Goal: Information Seeking & Learning: Learn about a topic

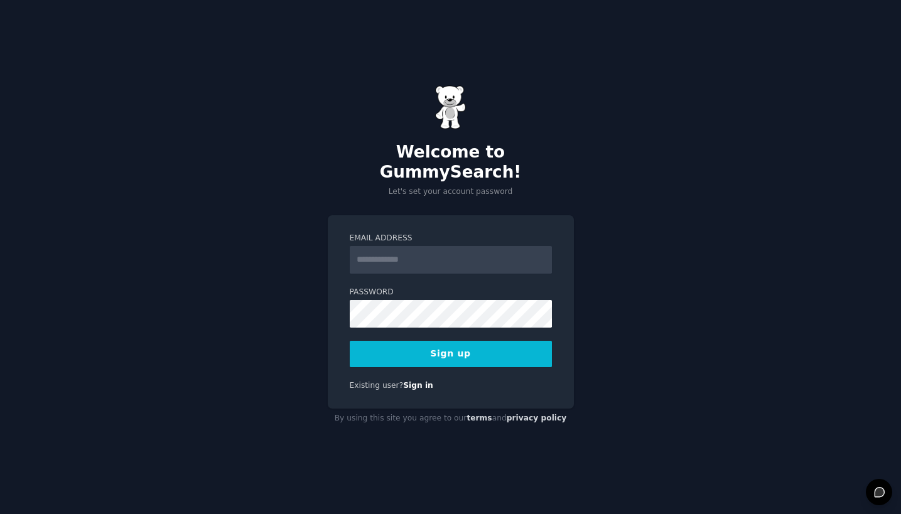
click at [444, 251] on input "Email Address" at bounding box center [451, 260] width 202 height 28
type input "**********"
click at [471, 347] on button "Sign up" at bounding box center [451, 354] width 202 height 26
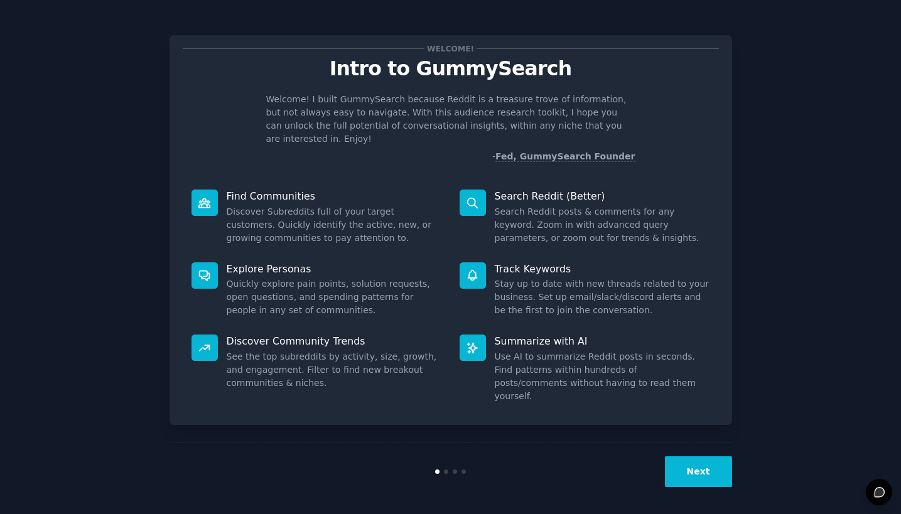
click at [693, 469] on button "Next" at bounding box center [698, 472] width 67 height 31
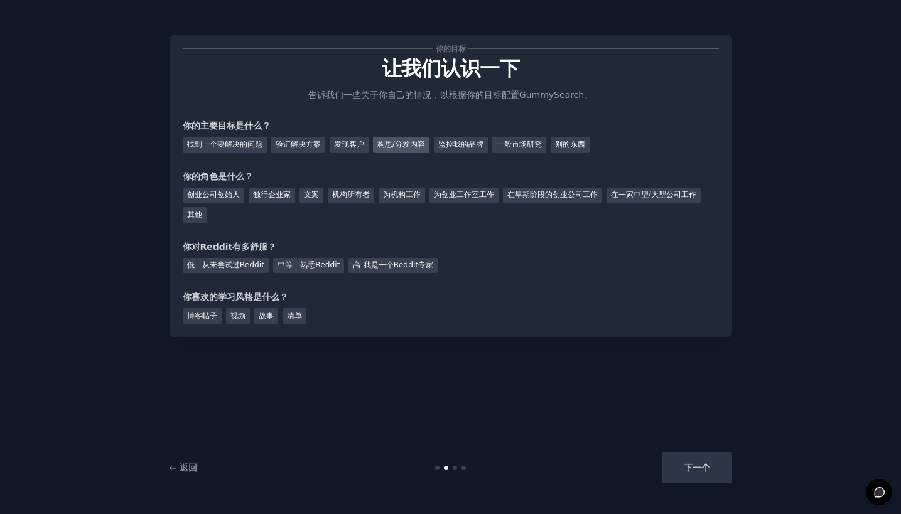
click at [397, 144] on div "构思/分发内容" at bounding box center [401, 145] width 57 height 16
click at [465, 148] on div "监控我的品牌" at bounding box center [461, 145] width 54 height 16
click at [411, 145] on div "构思/分发内容" at bounding box center [401, 145] width 57 height 16
click at [272, 196] on div "独行企业家" at bounding box center [272, 196] width 46 height 16
click at [296, 261] on div "中等 - 熟悉Reddit" at bounding box center [308, 266] width 71 height 16
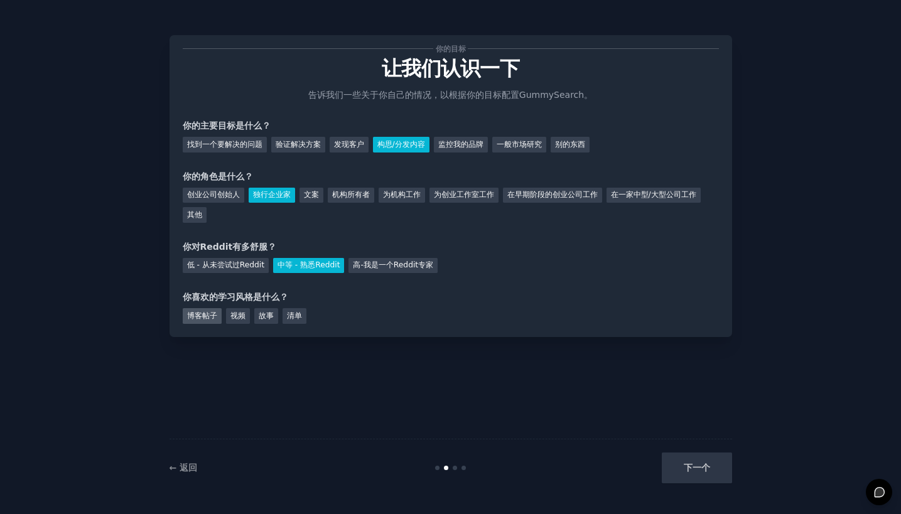
click at [204, 317] on div "博客帖子" at bounding box center [202, 316] width 39 height 16
click at [683, 471] on button "下一个" at bounding box center [697, 468] width 70 height 31
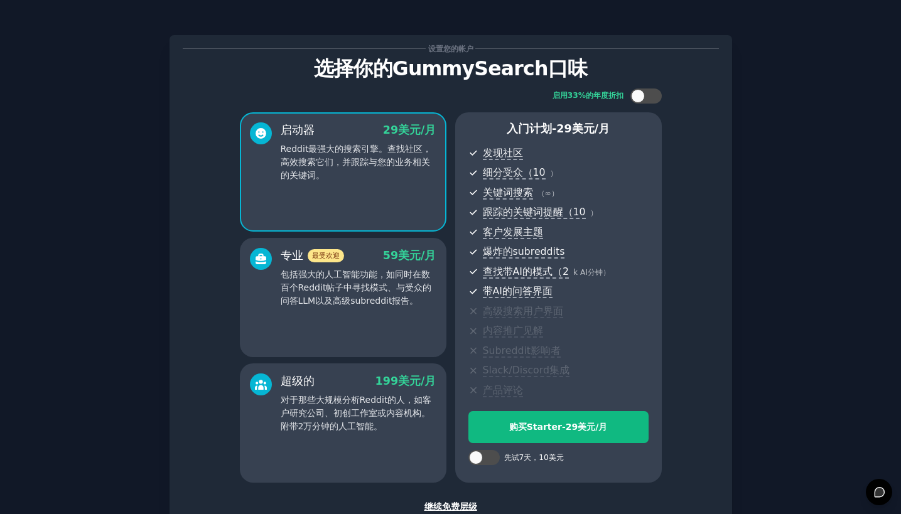
scroll to position [84, 0]
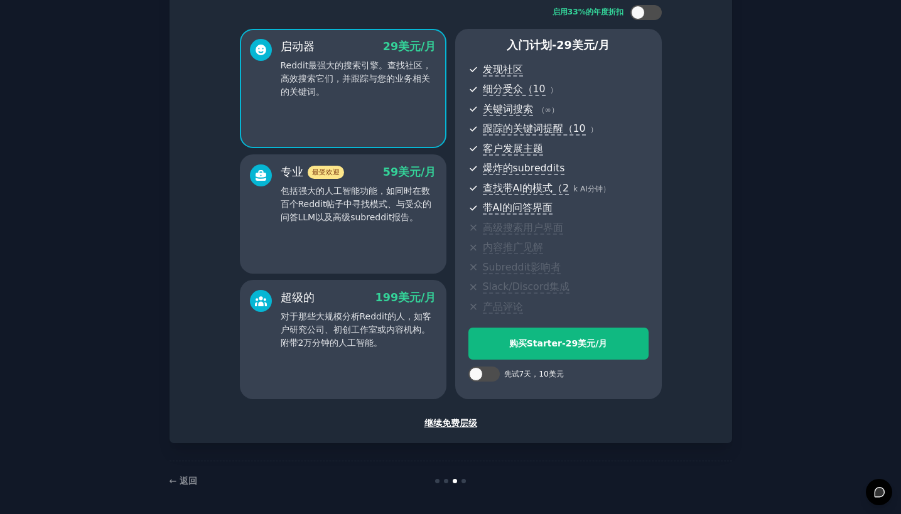
click at [467, 420] on div "继续免费层级" at bounding box center [451, 423] width 536 height 13
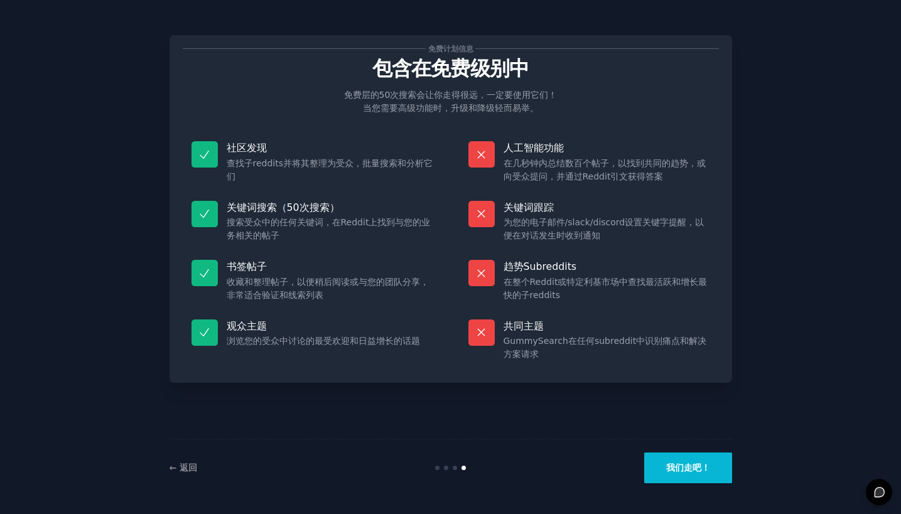
click at [696, 478] on button "我们走吧！" at bounding box center [689, 468] width 88 height 31
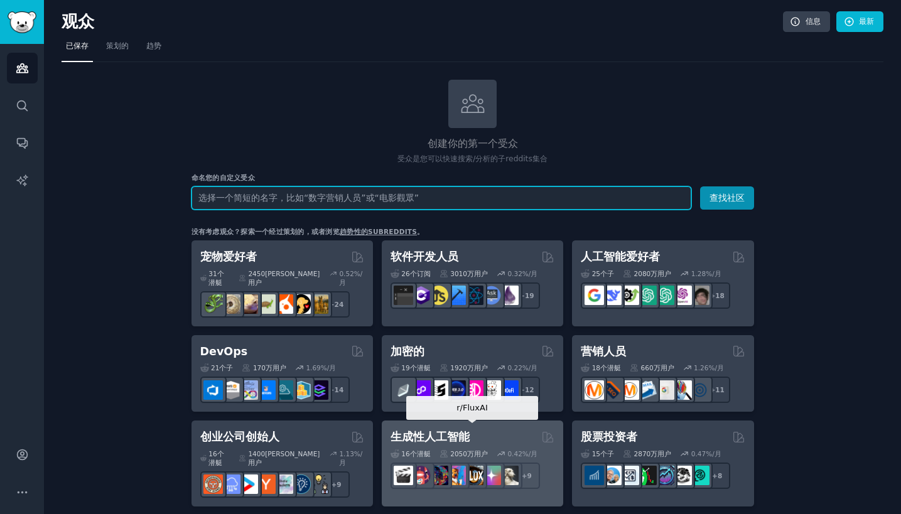
scroll to position [82, 0]
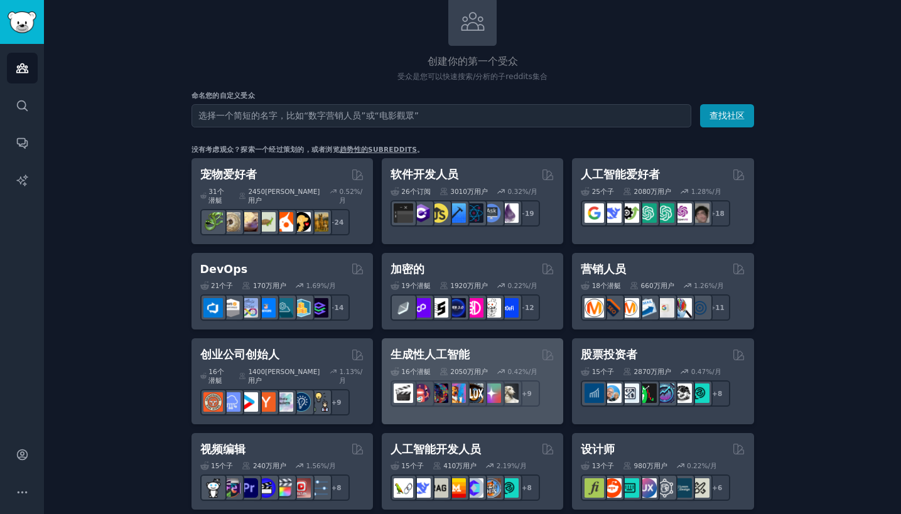
click at [476, 347] on div "生成性人工智能" at bounding box center [473, 355] width 164 height 16
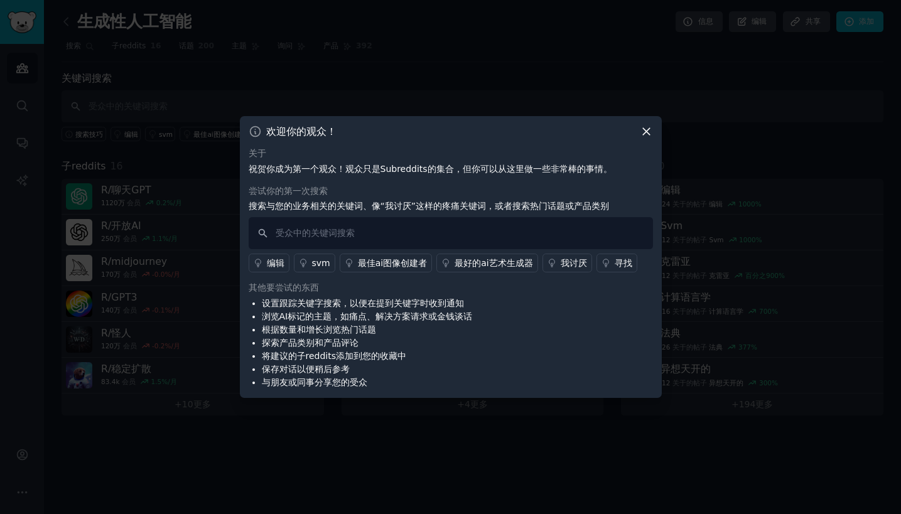
click at [652, 133] on icon at bounding box center [646, 131] width 13 height 13
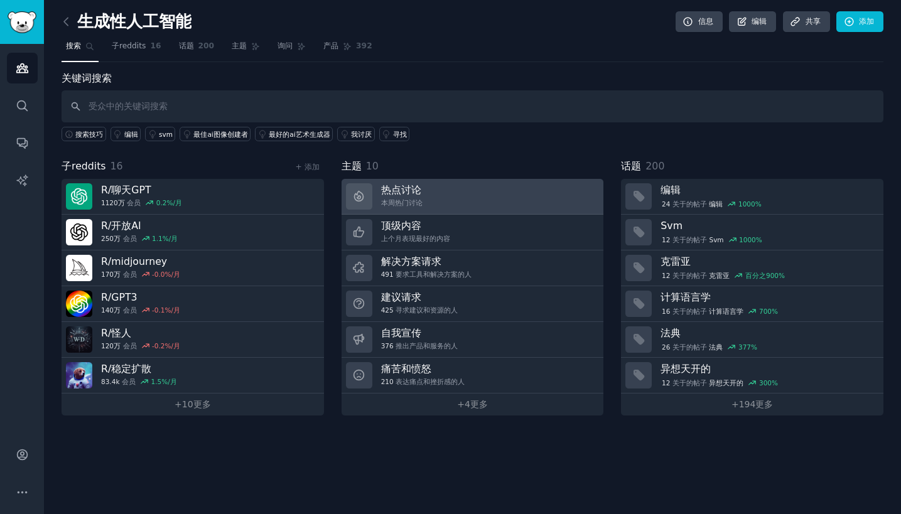
click at [434, 195] on link "热点讨论 本周热门讨论" at bounding box center [473, 197] width 263 height 36
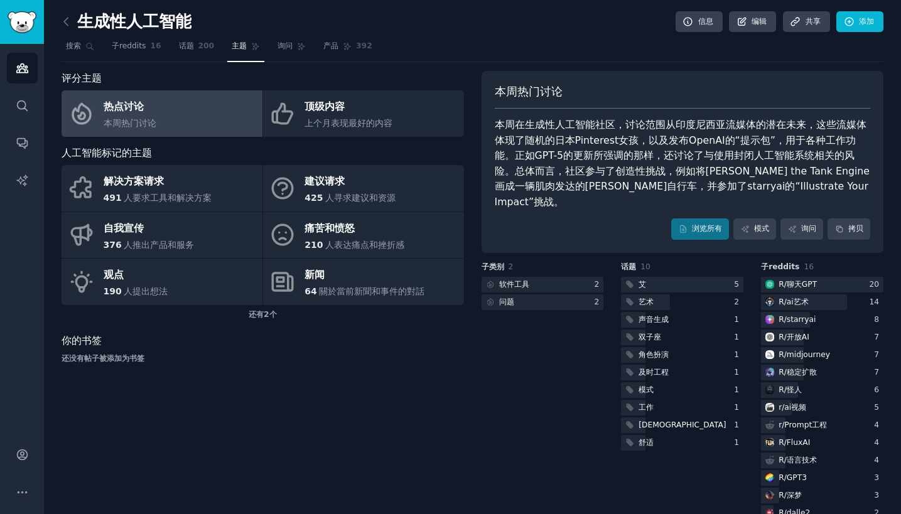
scroll to position [24, 0]
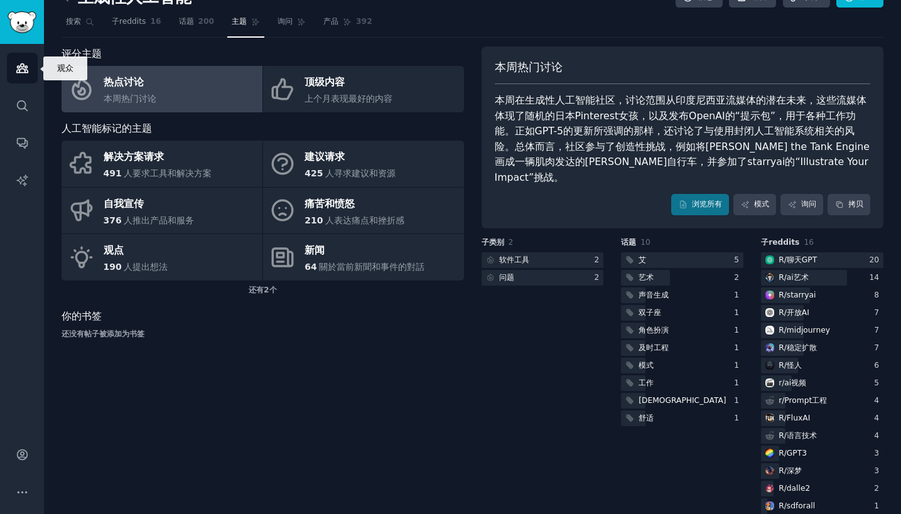
click at [16, 72] on icon "边栏" at bounding box center [21, 68] width 11 height 9
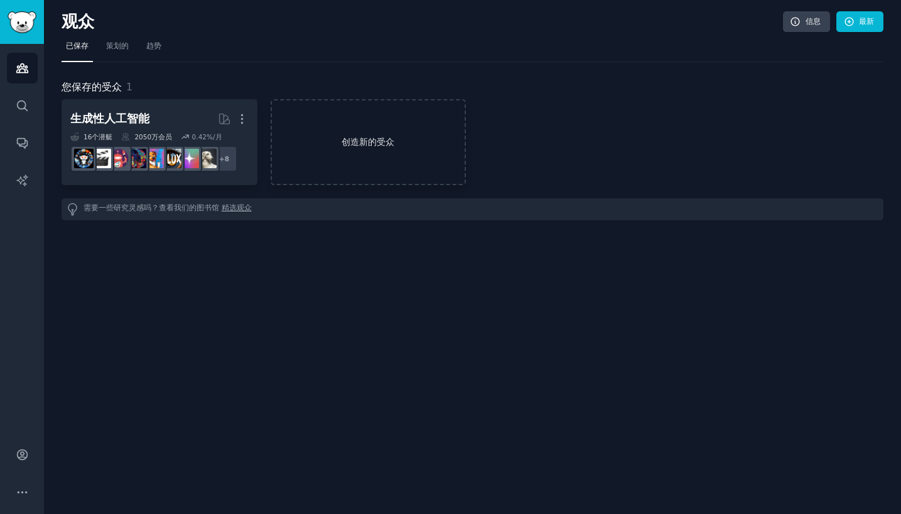
click at [332, 144] on link "创造新的受众" at bounding box center [369, 142] width 196 height 86
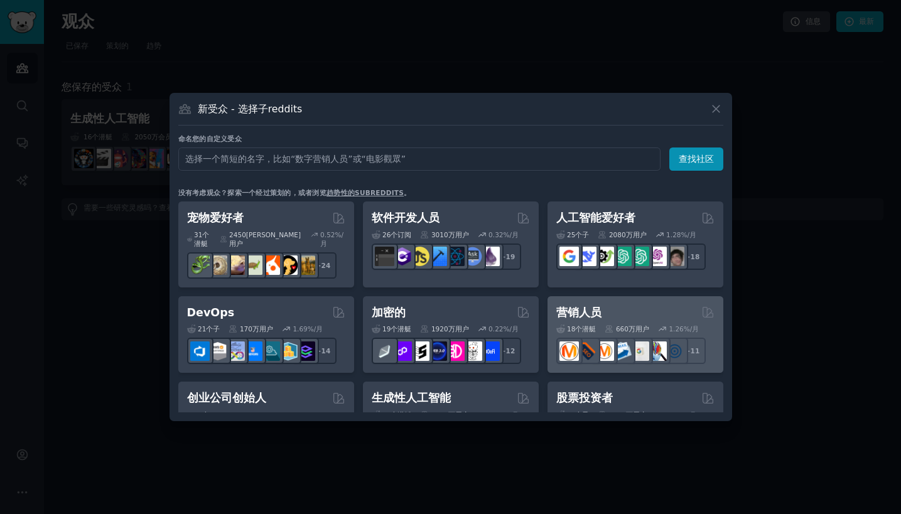
scroll to position [3, 0]
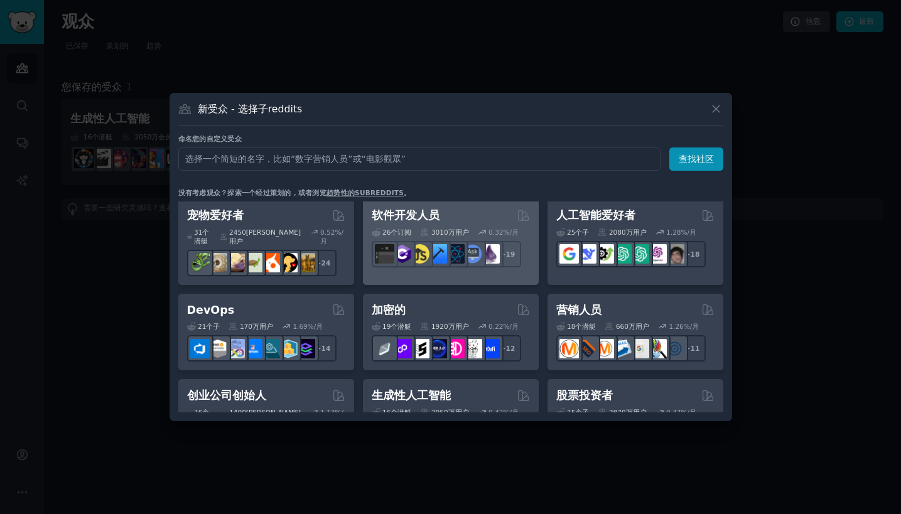
click at [463, 222] on div "软件开发人员" at bounding box center [451, 216] width 158 height 16
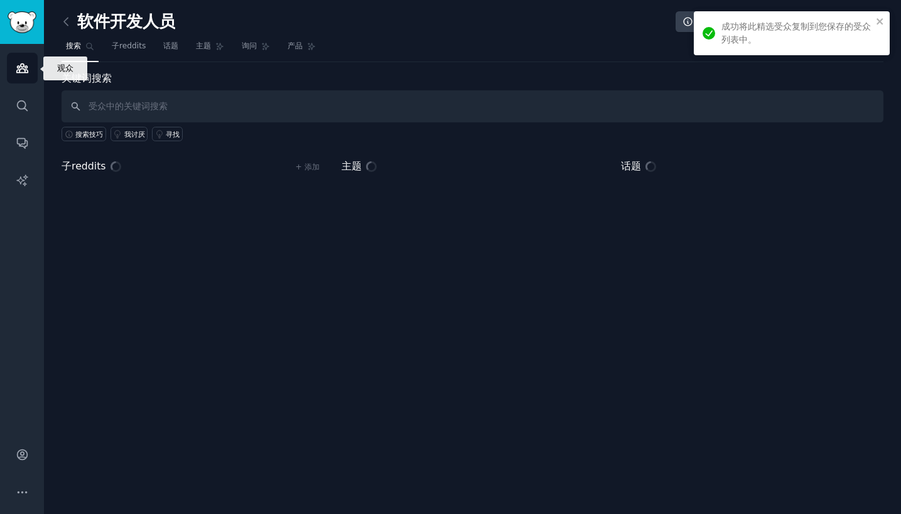
click at [16, 67] on icon "边栏" at bounding box center [22, 68] width 13 height 13
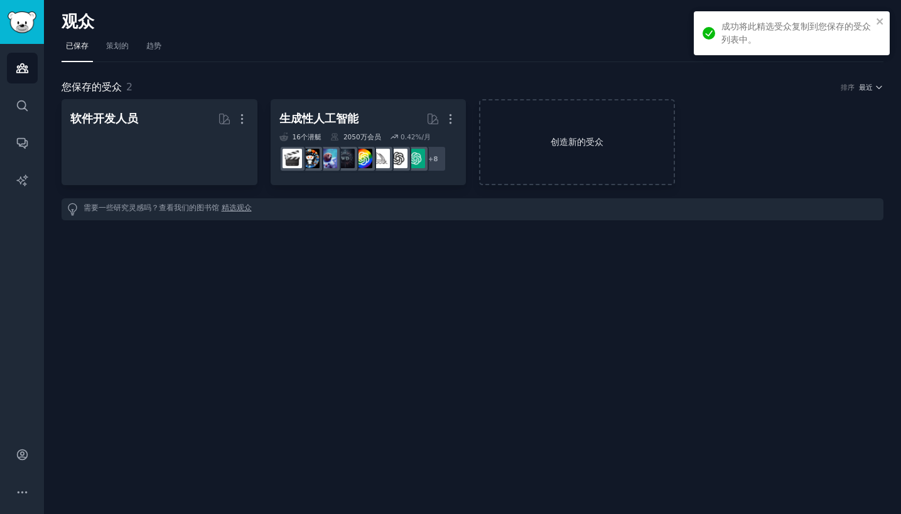
click at [548, 150] on link "创造新的受众" at bounding box center [577, 142] width 196 height 86
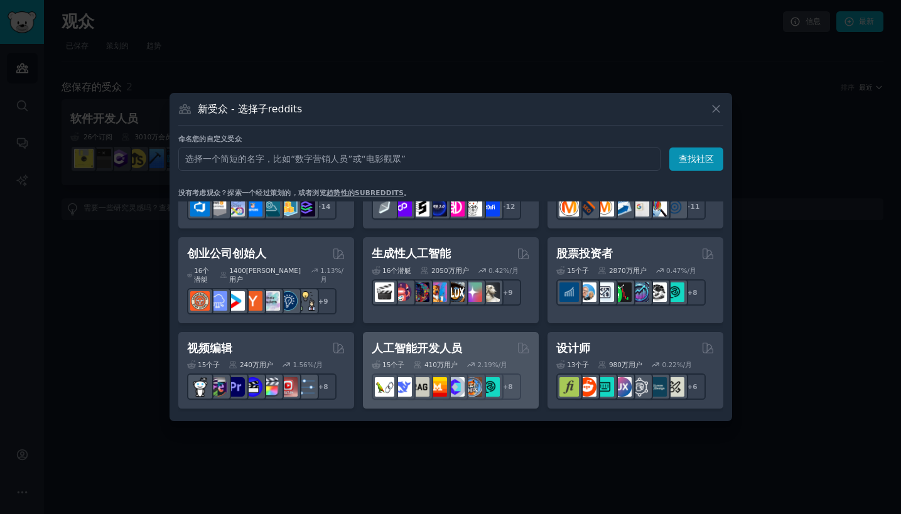
scroll to position [215, 0]
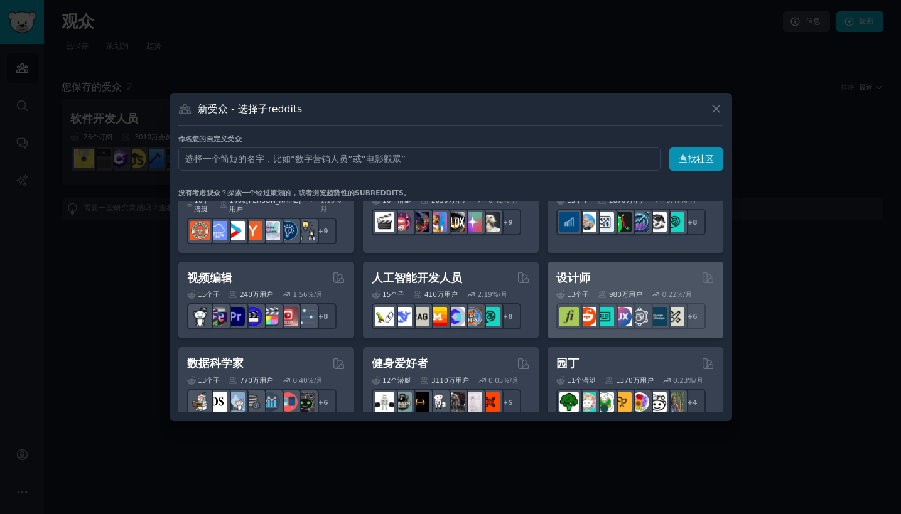
click at [615, 271] on div "设计师" at bounding box center [636, 279] width 158 height 16
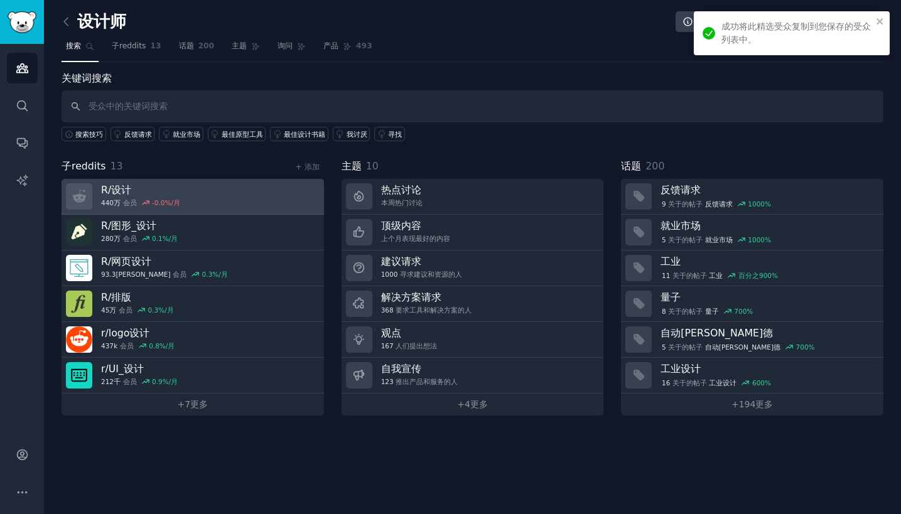
click at [212, 193] on link "R/ 设计 440万 会员 -0.0% /月" at bounding box center [193, 197] width 263 height 36
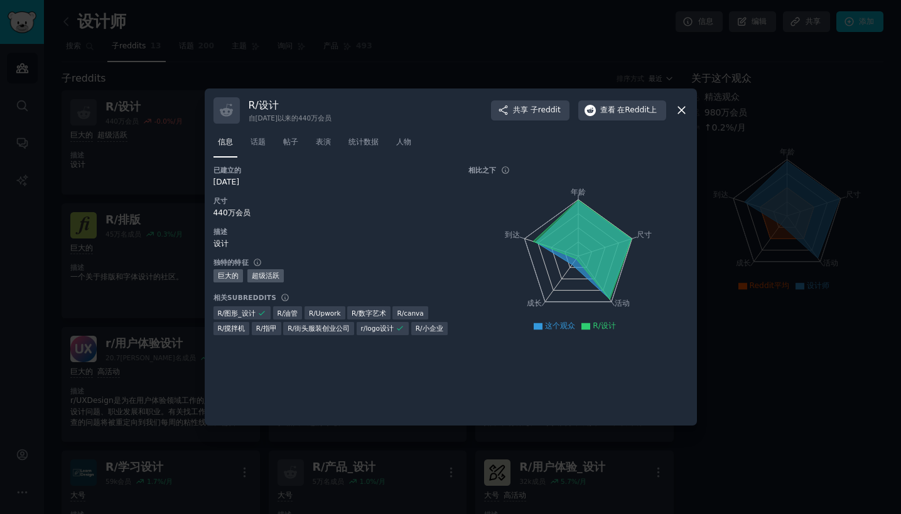
click at [687, 111] on icon at bounding box center [681, 110] width 13 height 13
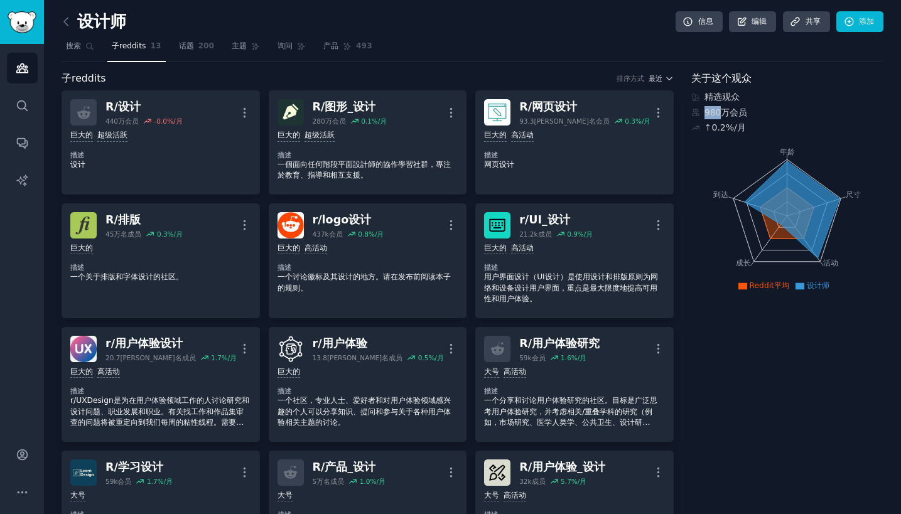
click at [692, 280] on icon "年龄 尺寸 活动 成长 到达" at bounding box center [788, 216] width 192 height 158
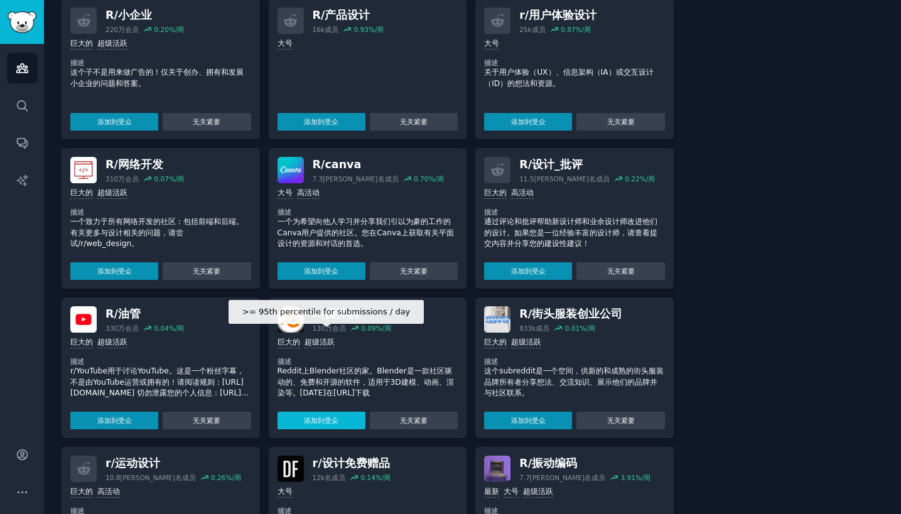
scroll to position [758, 0]
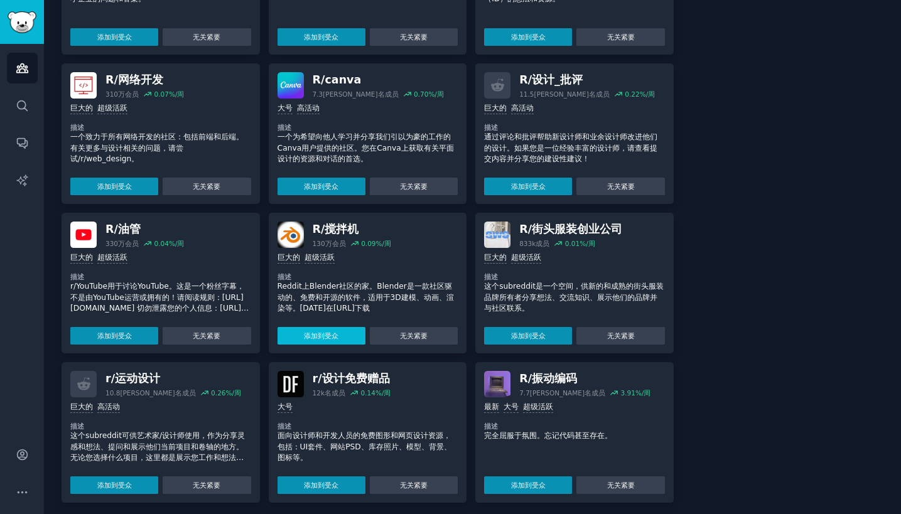
click at [339, 327] on button "添加到受众" at bounding box center [322, 336] width 88 height 18
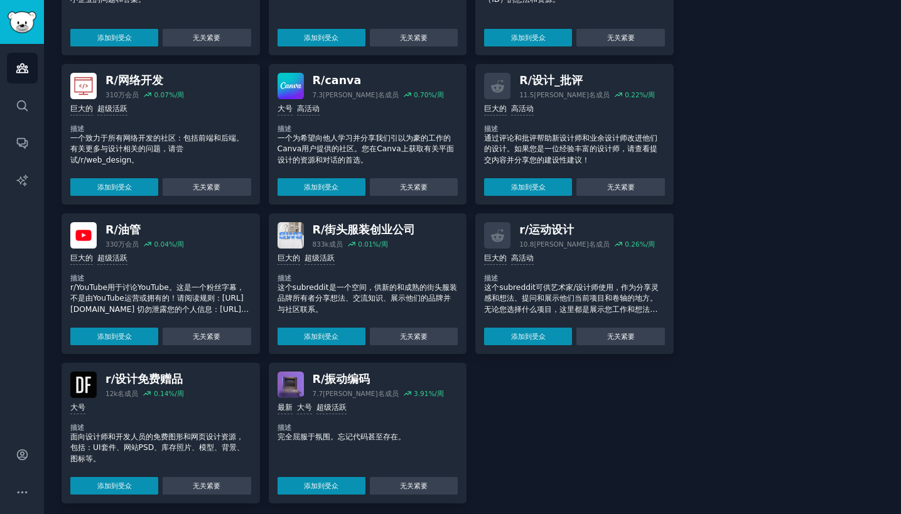
scroll to position [0, 0]
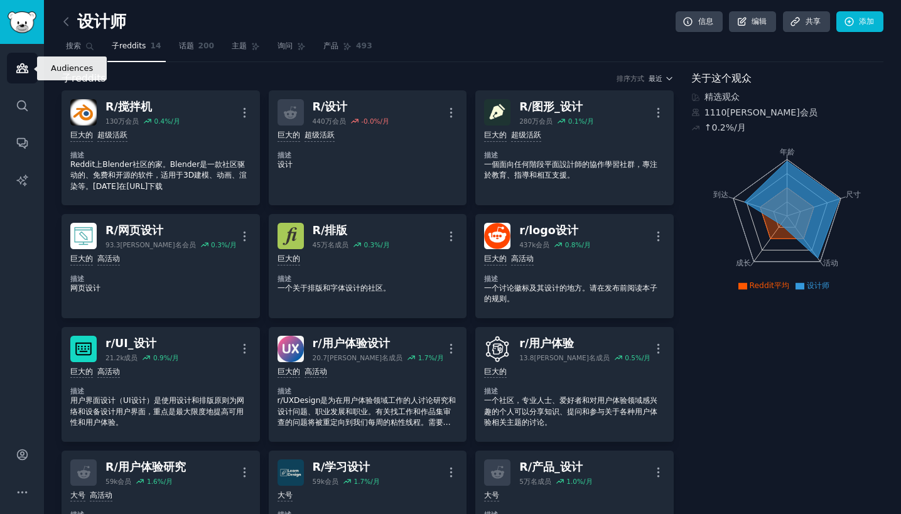
click at [31, 62] on link "观众" at bounding box center [22, 68] width 31 height 31
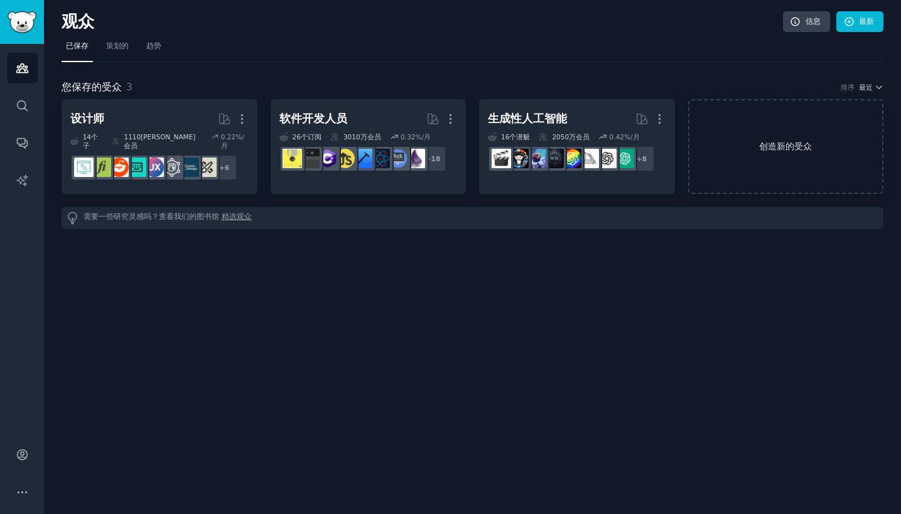
click at [779, 137] on link "创造新的受众" at bounding box center [786, 146] width 196 height 95
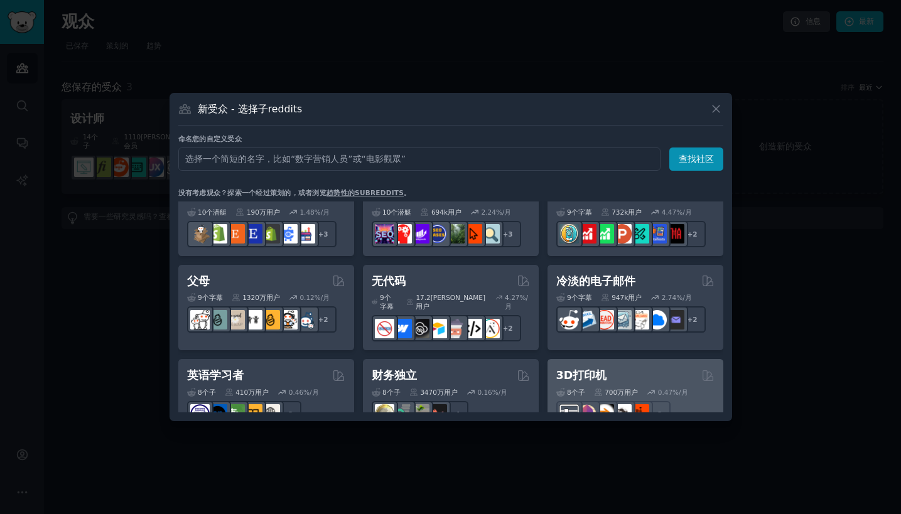
scroll to position [568, 0]
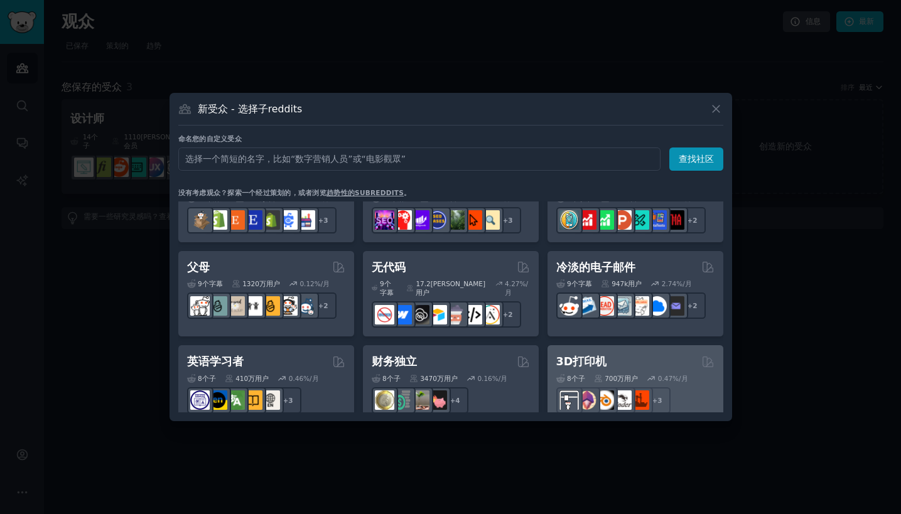
click at [594, 354] on h2 "3D打印机" at bounding box center [582, 362] width 51 height 16
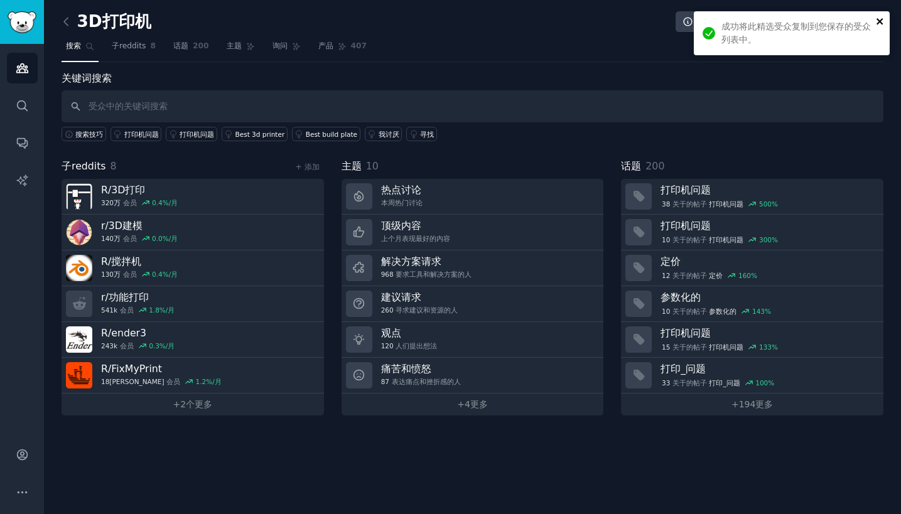
click at [879, 20] on icon "关闭" at bounding box center [880, 21] width 6 height 6
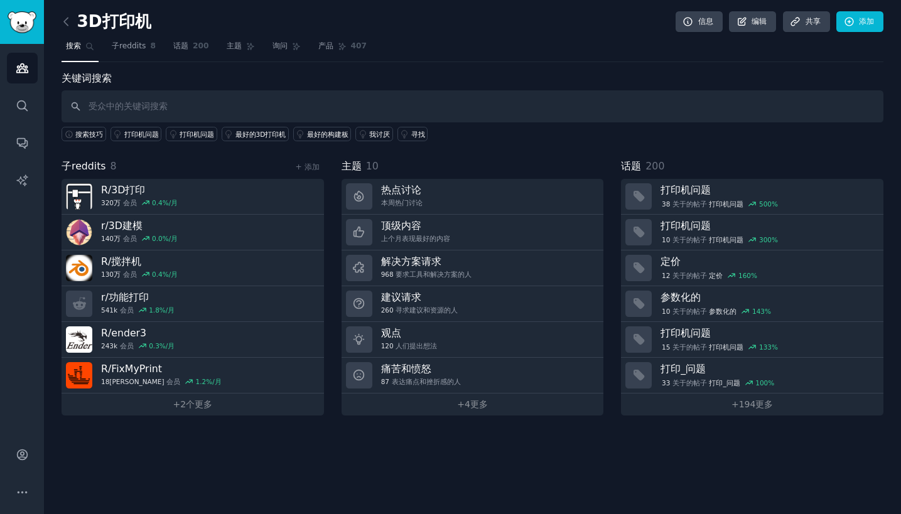
click at [24, 70] on icon "边栏" at bounding box center [21, 68] width 11 height 9
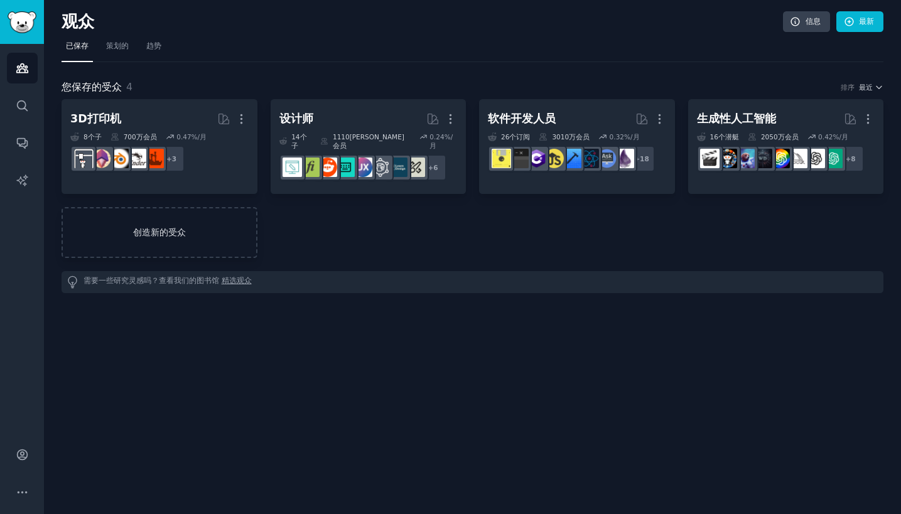
click at [159, 226] on link "创造新的受众" at bounding box center [160, 232] width 196 height 51
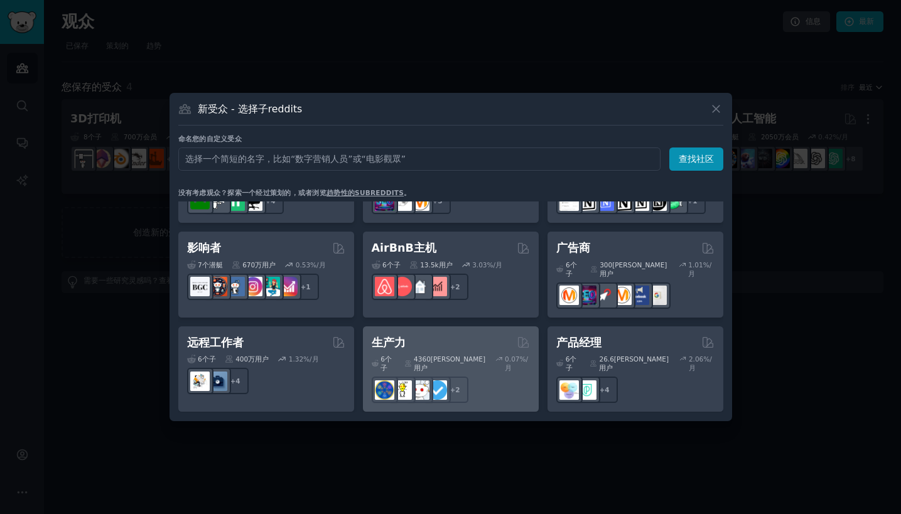
scroll to position [833, 0]
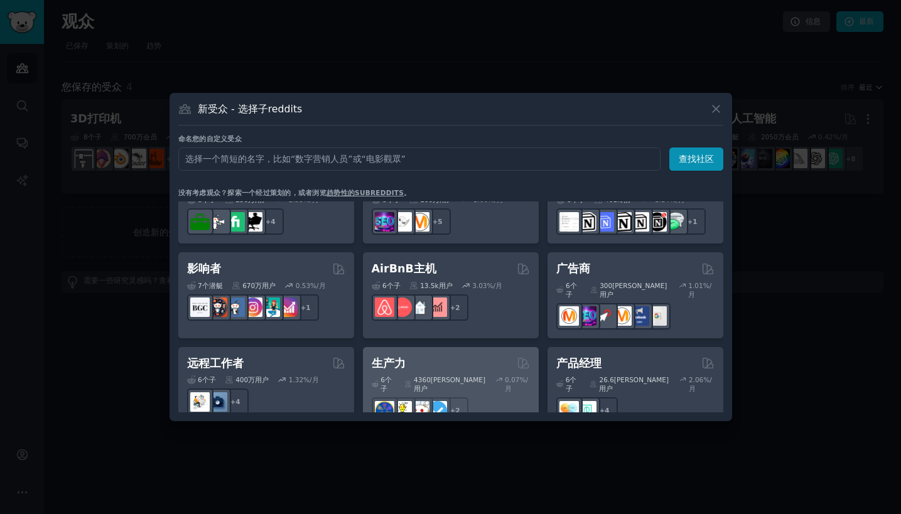
click at [408, 356] on div "生产力 由GummySearch策划" at bounding box center [451, 364] width 158 height 16
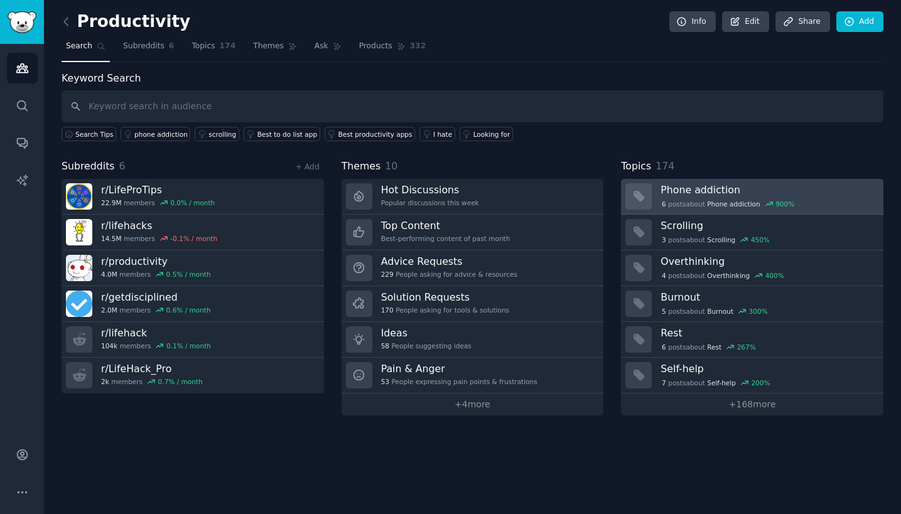
click at [734, 195] on h3 "Phone addiction" at bounding box center [768, 189] width 214 height 13
